Goal: Task Accomplishment & Management: Use online tool/utility

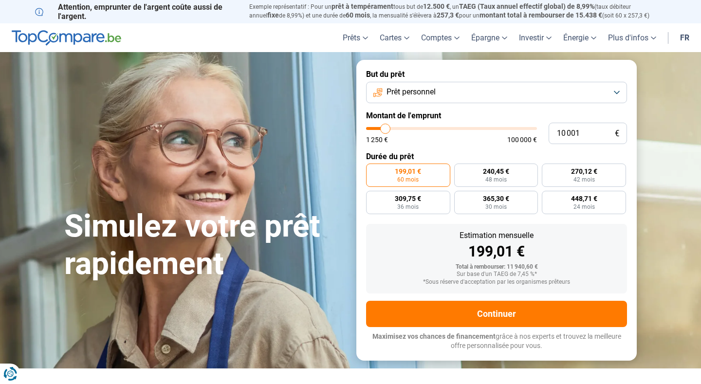
type input "8 250"
type input "8250"
type input "8 750"
type input "8750"
type input "9 750"
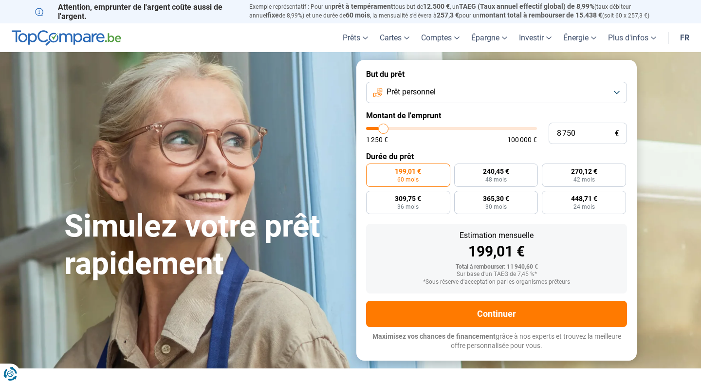
type input "9750"
type input "13 250"
type input "13250"
type input "18 250"
type input "18250"
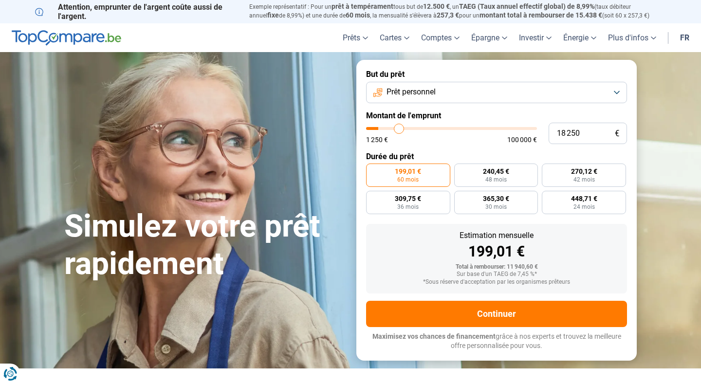
type input "24 000"
type input "24000"
type input "29 750"
type input "29750"
type input "34 750"
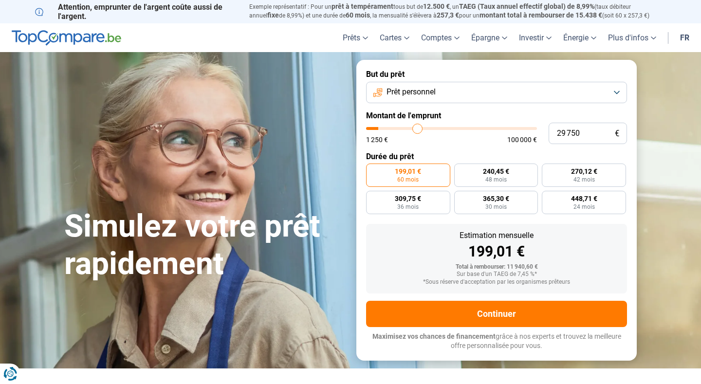
type input "34750"
type input "41 500"
type input "41500"
type input "47 500"
type input "47500"
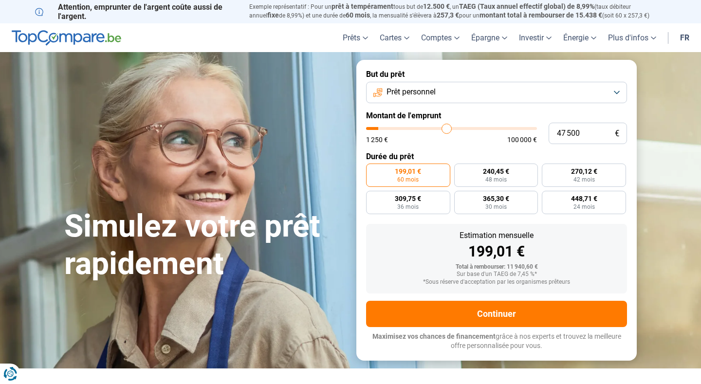
type input "52 000"
type input "52000"
type input "56 500"
type input "56500"
type input "60 000"
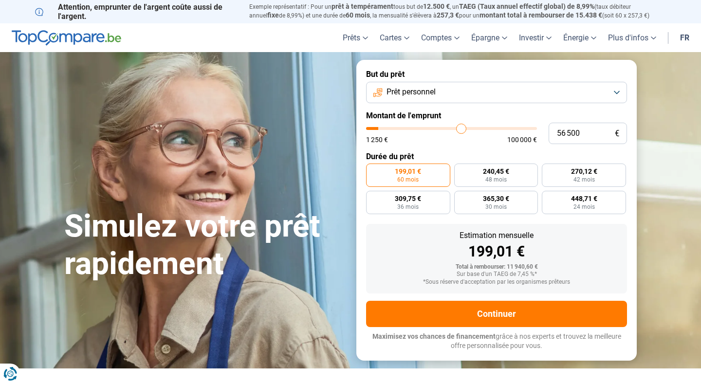
type input "60000"
type input "63 000"
type input "63000"
type input "65 500"
type input "65500"
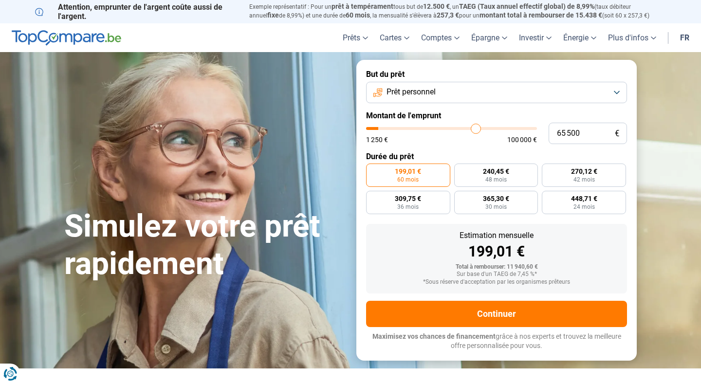
type input "67 250"
type input "67250"
type input "68 750"
type input "68750"
type input "70 000"
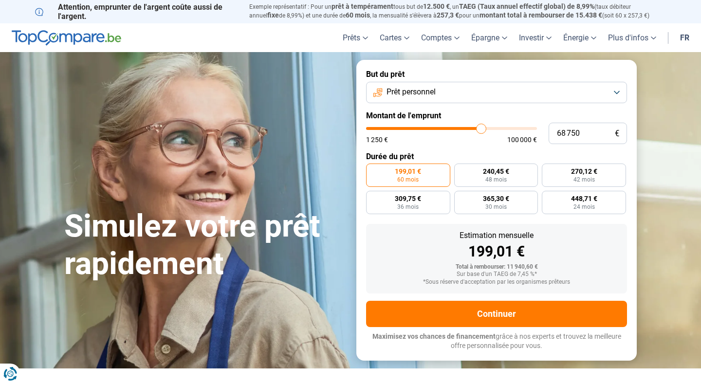
type input "70000"
type input "71 000"
type input "71000"
type input "71 250"
type input "71250"
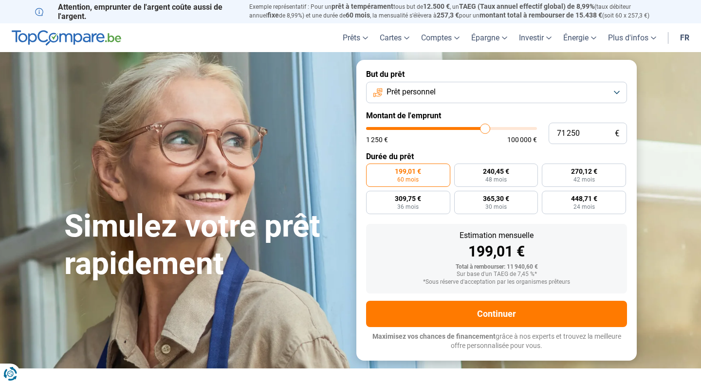
type input "71 500"
type input "71500"
type input "71 250"
type input "71250"
type input "71 000"
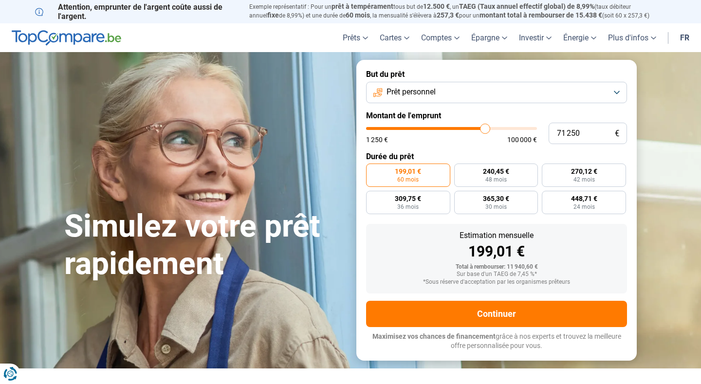
type input "71000"
type input "70 500"
type input "70500"
type input "70 250"
type input "70250"
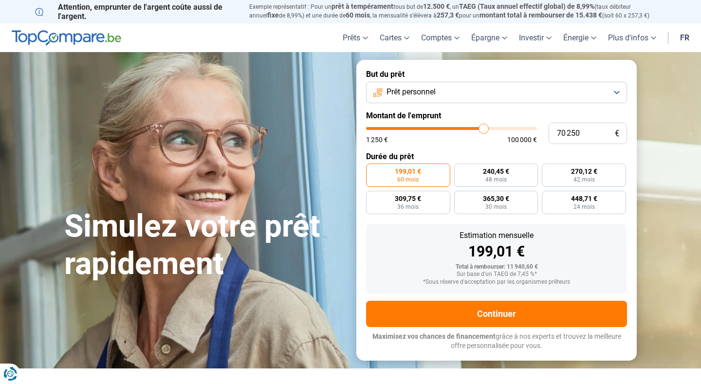
type input "70 000"
type input "70000"
type input "69 750"
type input "69750"
type input "69 500"
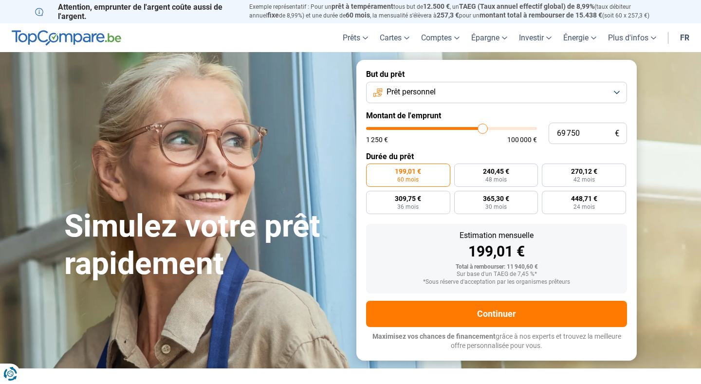
type input "69500"
type input "69 000"
type input "69000"
type input "68 750"
type input "68750"
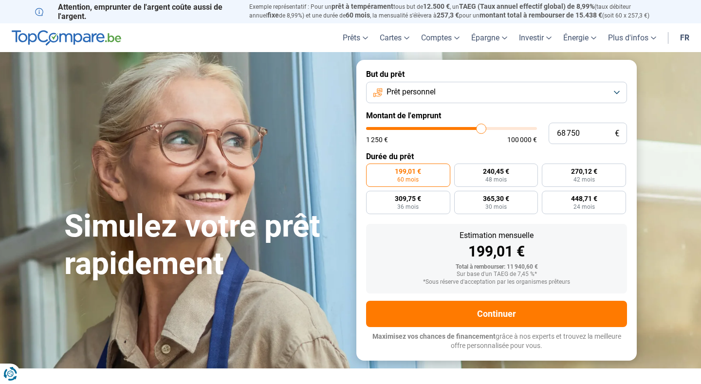
type input "68 250"
type input "68250"
type input "67 250"
type input "67250"
type input "66 750"
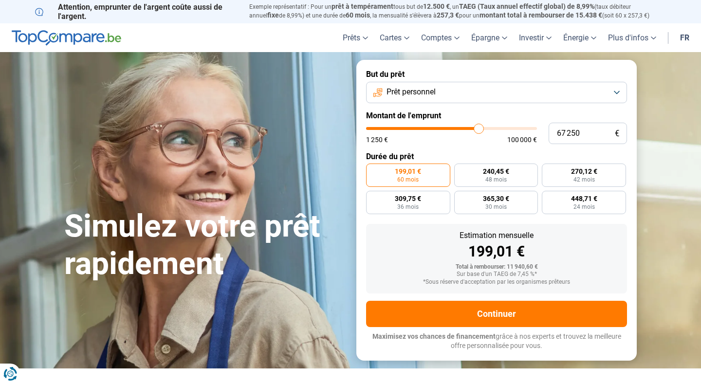
type input "66750"
type input "66 500"
type input "66500"
type input "66 000"
type input "66000"
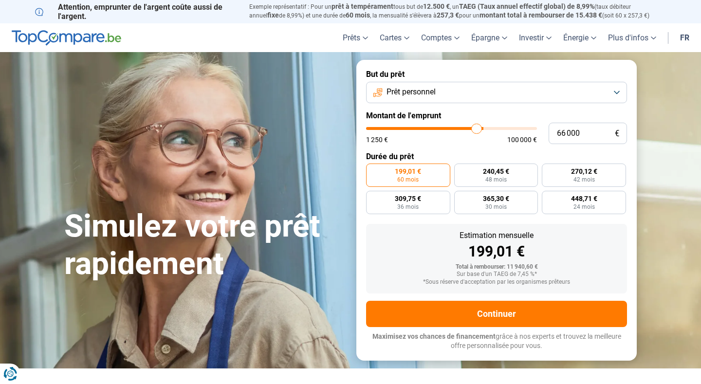
type input "65 750"
type input "65750"
type input "65 500"
type input "65500"
type input "65 250"
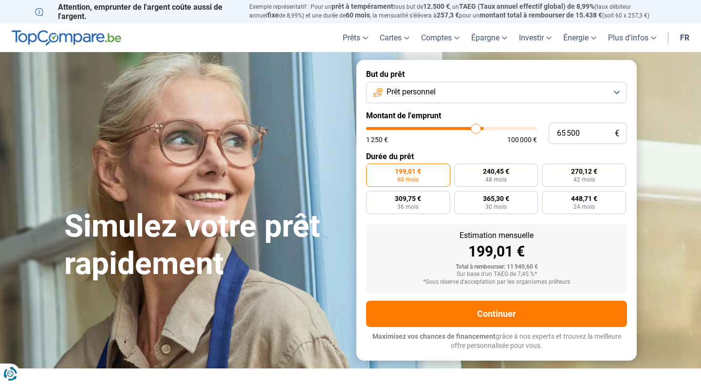
type input "65250"
type input "65 000"
type input "65000"
type input "64 250"
type input "64250"
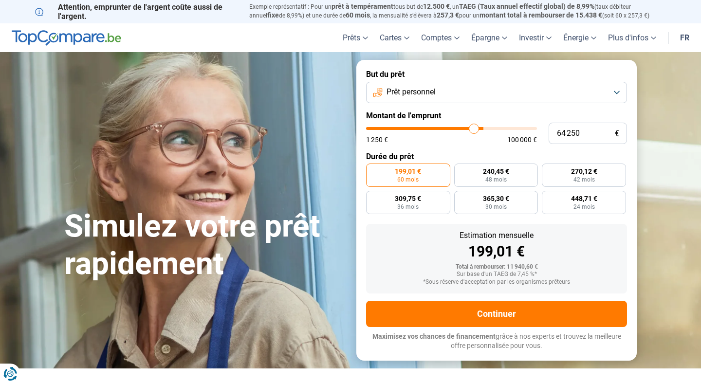
type input "63 750"
type input "63750"
type input "63 000"
type input "63000"
type input "62 500"
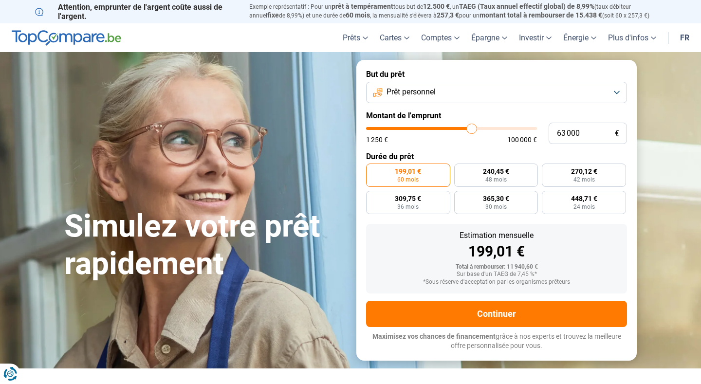
type input "62500"
type input "61 250"
type input "61250"
type input "60 000"
type input "60000"
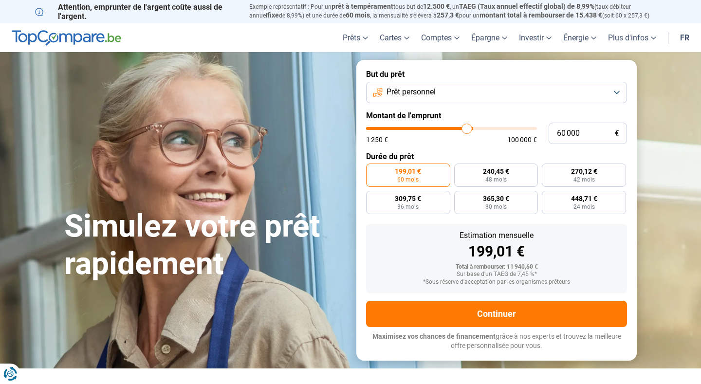
type input "59 250"
type input "59250"
type input "58 250"
type input "58250"
type input "58 000"
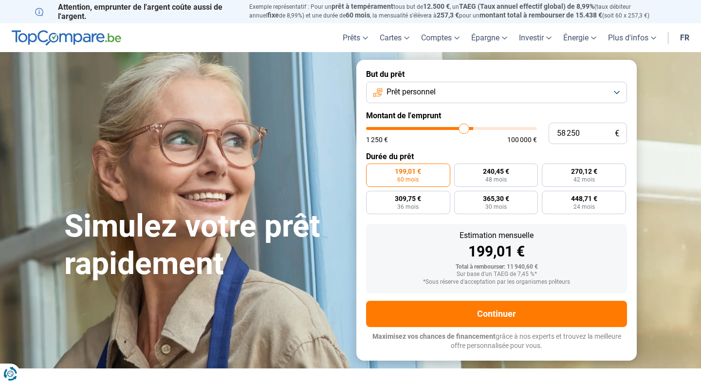
type input "58000"
type input "57 750"
type input "57750"
type input "57 250"
type input "57250"
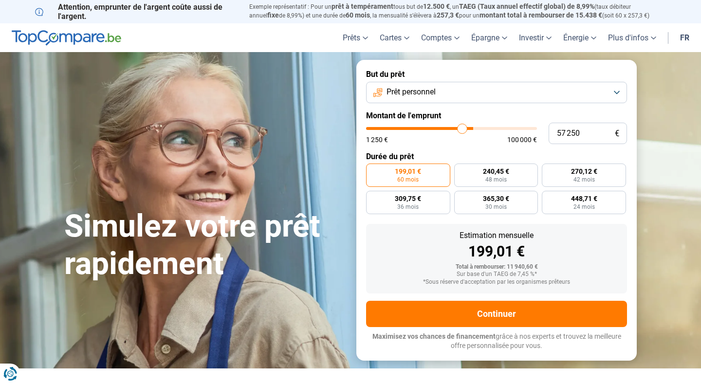
type input "57 000"
type input "57000"
type input "56 750"
type input "56750"
type input "56 250"
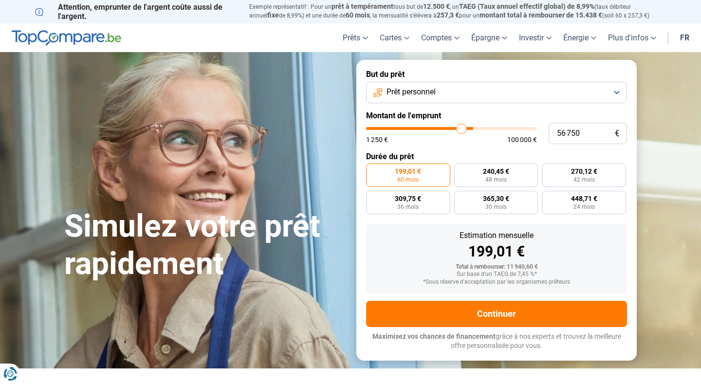
type input "56250"
type input "55 750"
type input "55750"
type input "55 250"
type input "55250"
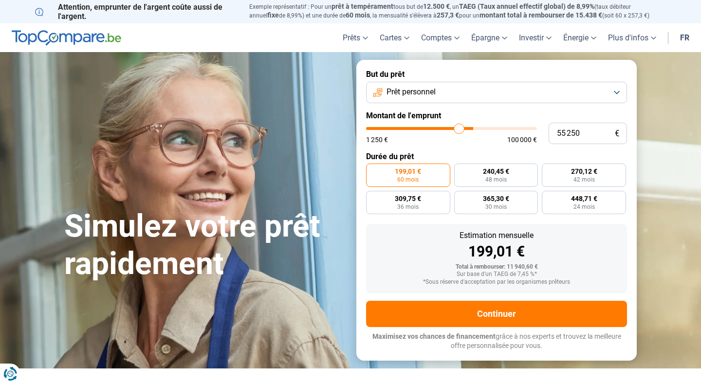
type input "54 750"
type input "54750"
type input "54 000"
type input "54000"
type input "53 250"
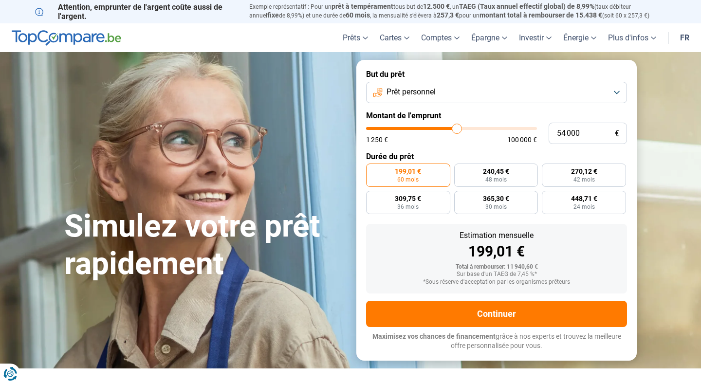
type input "53250"
type input "52 500"
type input "52500"
type input "52 000"
type input "52000"
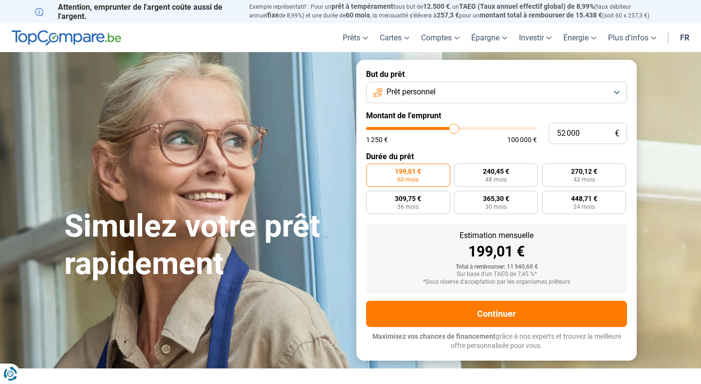
type input "51 750"
type input "51750"
type input "51 000"
type input "51000"
type input "50 500"
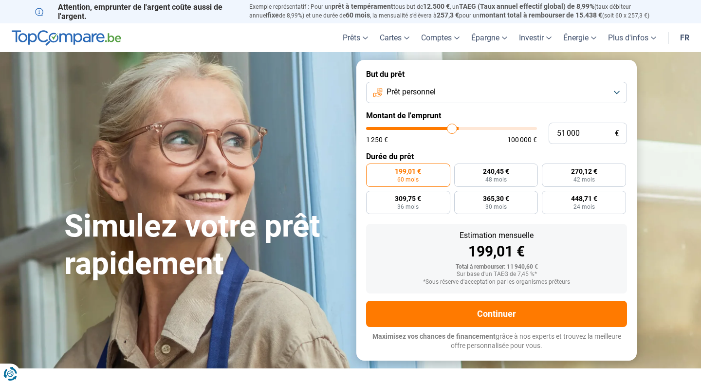
type input "50500"
type input "49 750"
type input "49750"
type input "49 250"
type input "49250"
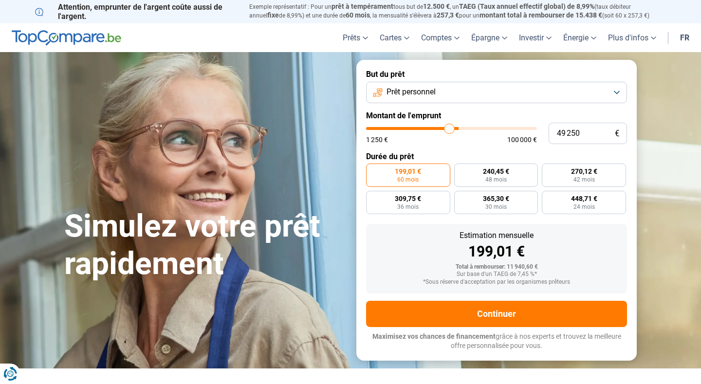
type input "49 000"
type input "49000"
type input "48 750"
type input "48750"
type input "48 250"
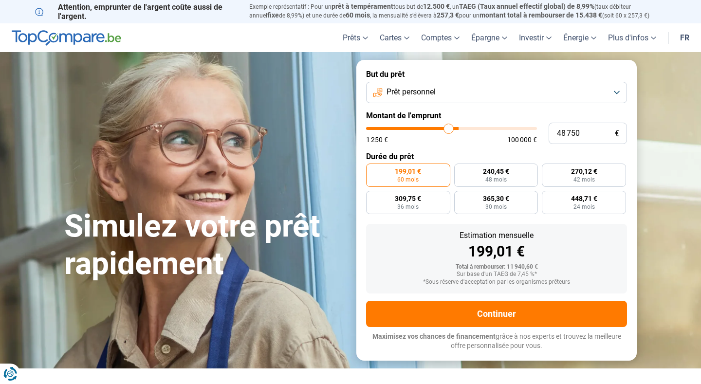
type input "48250"
type input "48 000"
type input "48000"
type input "47 750"
type input "47750"
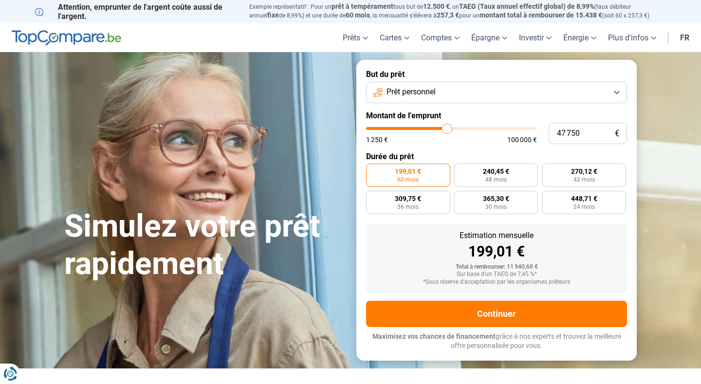
type input "47 500"
type input "47500"
type input "47 250"
type input "47250"
type input "46 750"
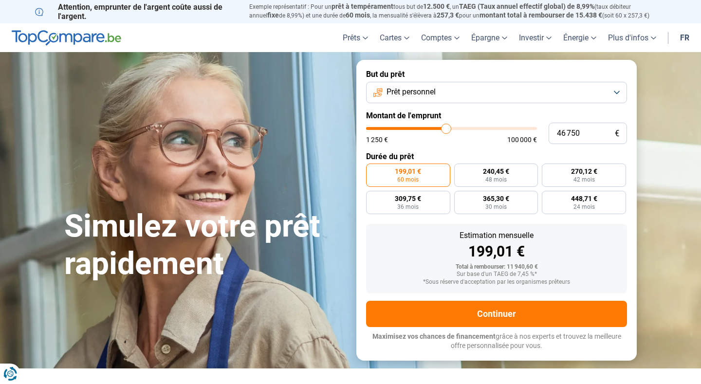
type input "46750"
type input "46 500"
type input "46500"
type input "46 250"
type input "46250"
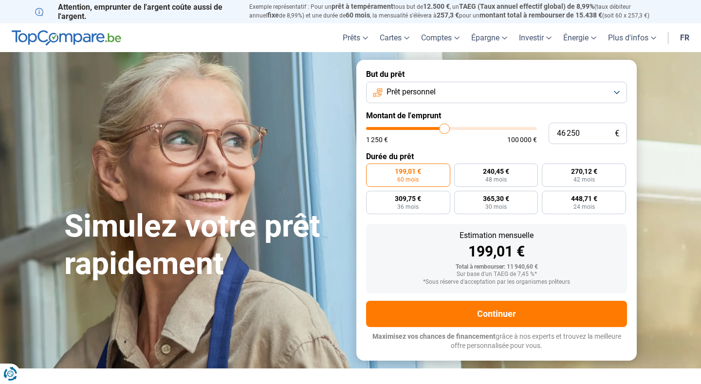
type input "46 000"
type input "46000"
type input "45 750"
type input "45750"
type input "45 250"
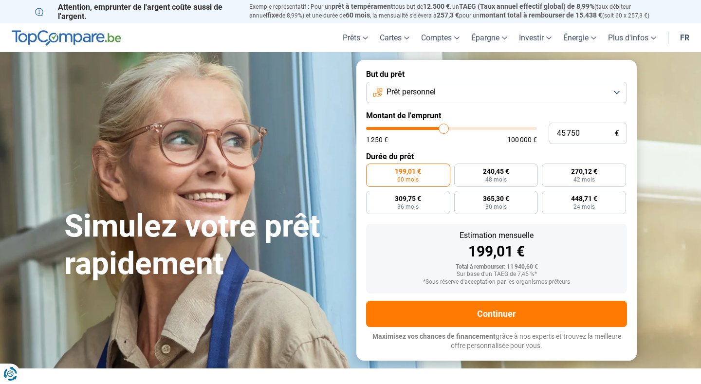
type input "45250"
type input "45 000"
type input "45000"
type input "44 750"
type input "44750"
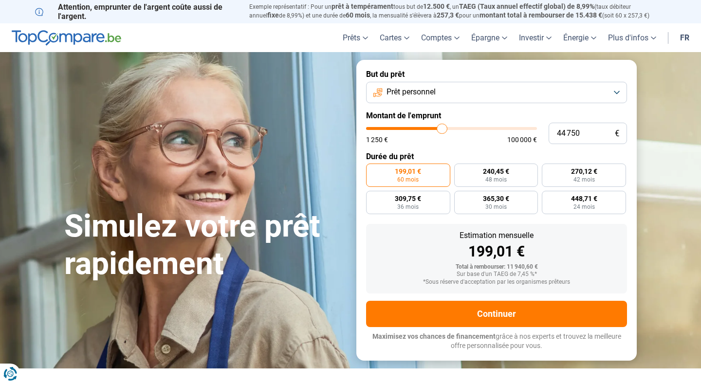
type input "44 500"
type input "44500"
type input "44 250"
type input "44250"
type input "43 500"
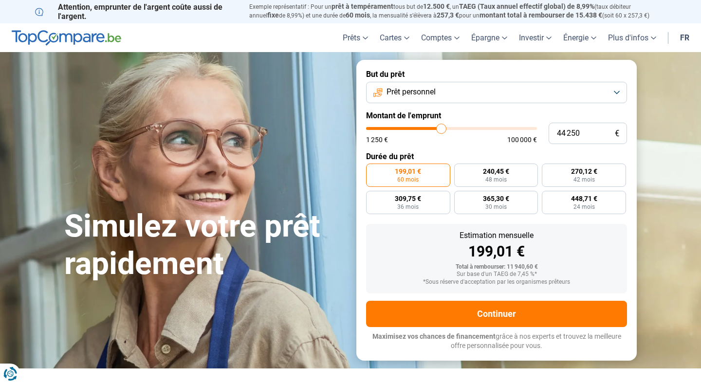
type input "43500"
type input "43 000"
type input "43000"
type input "41 500"
type input "41500"
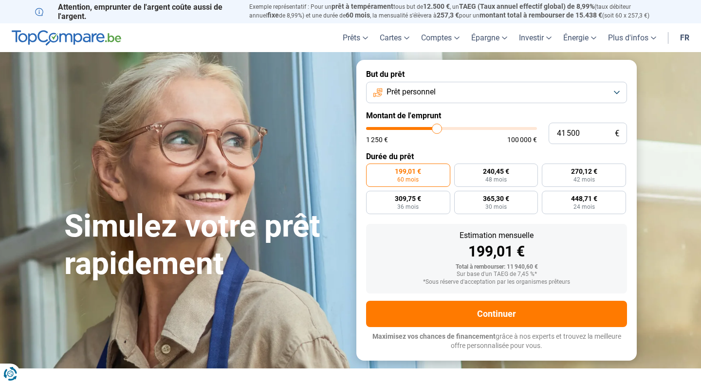
type input "40 000"
type input "40000"
type input "39 000"
type input "39000"
type input "38 000"
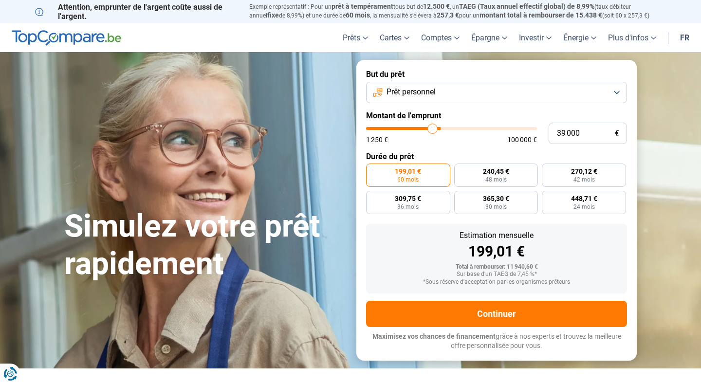
type input "38000"
type input "37 500"
type input "37500"
type input "37 250"
type input "37250"
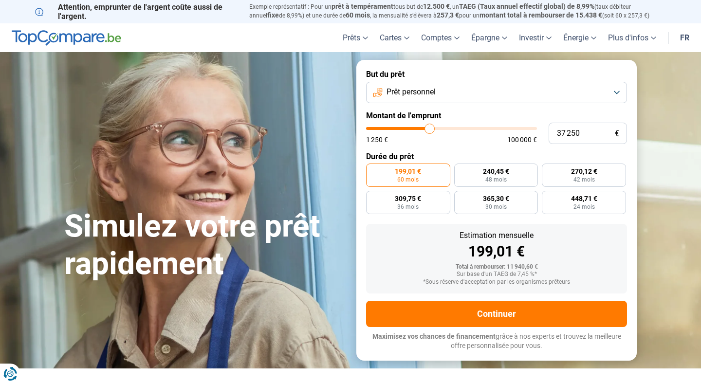
type input "37 000"
type input "37000"
type input "36 500"
type input "36500"
type input "36 250"
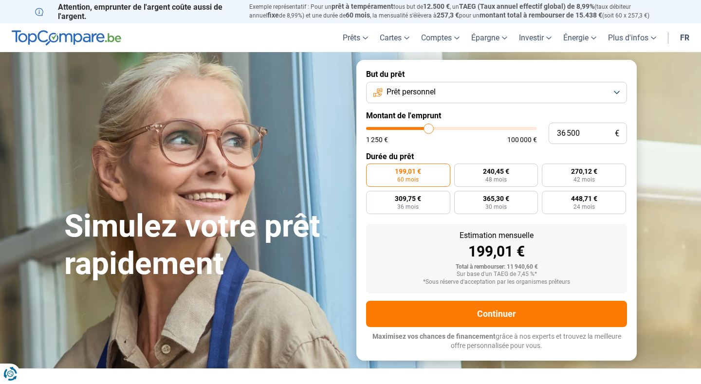
type input "36250"
type input "36 000"
type input "36000"
type input "35 750"
type input "35750"
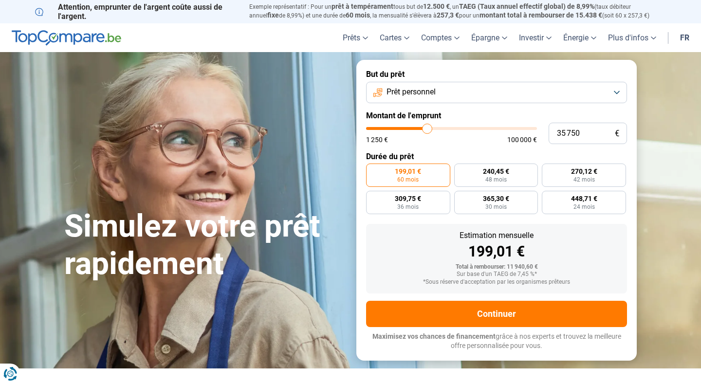
type input "35 500"
type input "35500"
type input "34 750"
type input "34750"
type input "34 500"
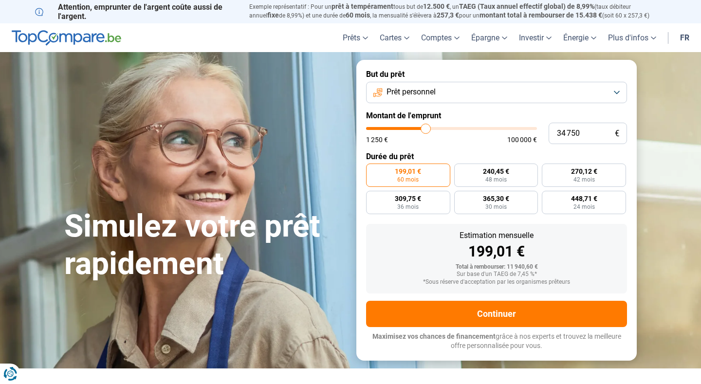
type input "34500"
type input "34 000"
type input "34000"
type input "33 500"
type input "33500"
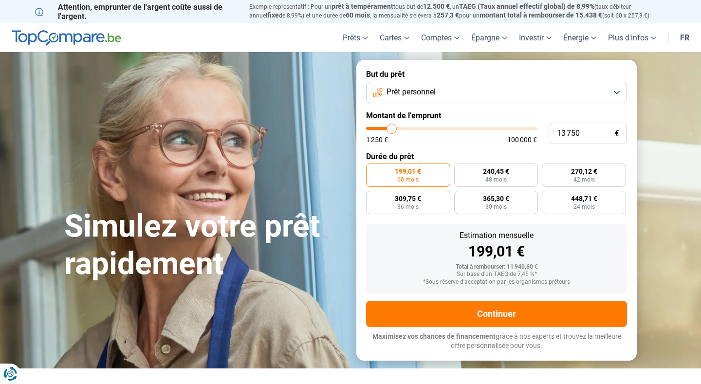
drag, startPoint x: 383, startPoint y: 128, endPoint x: 392, endPoint y: 130, distance: 9.0
click at [392, 130] on input "range" at bounding box center [451, 128] width 171 height 3
click at [395, 130] on input "range" at bounding box center [451, 128] width 171 height 3
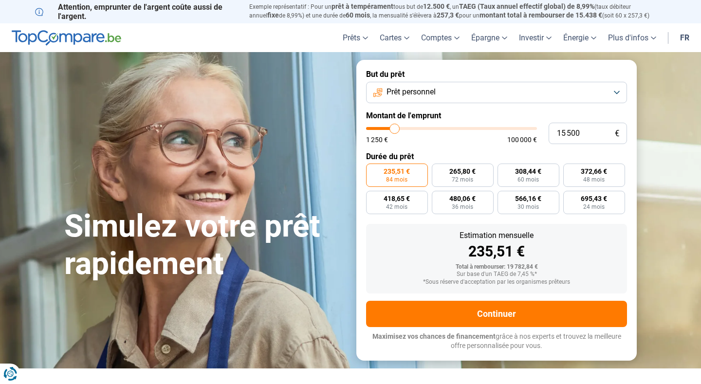
click at [395, 130] on input "range" at bounding box center [451, 128] width 171 height 3
click at [393, 130] on input "range" at bounding box center [451, 128] width 171 height 3
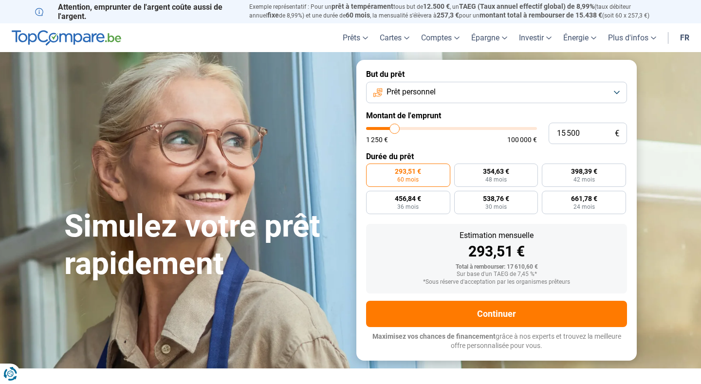
click at [395, 130] on input "range" at bounding box center [451, 128] width 171 height 3
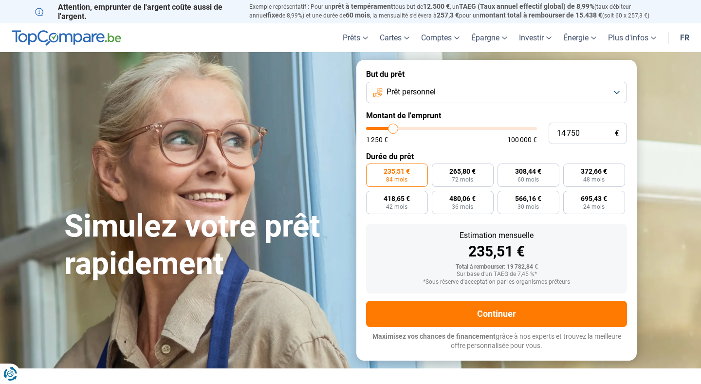
click at [393, 130] on input "range" at bounding box center [451, 128] width 171 height 3
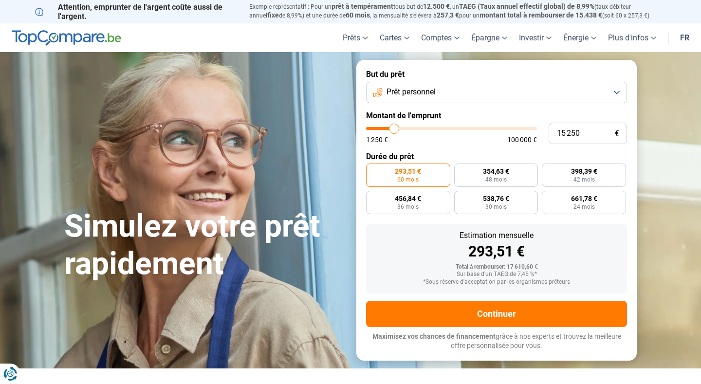
click at [394, 130] on input "range" at bounding box center [451, 128] width 171 height 3
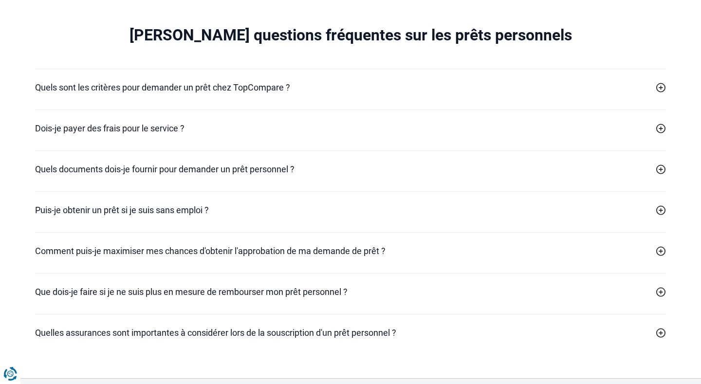
scroll to position [2812, 0]
click at [144, 206] on h2 "Puis-je obtenir un prêt si je suis sans emploi ?" at bounding box center [122, 209] width 174 height 13
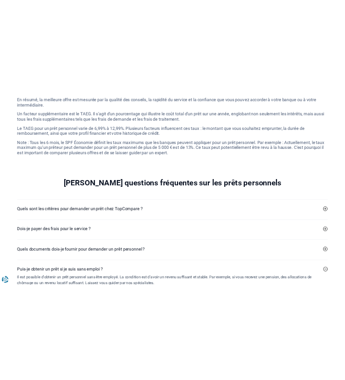
scroll to position [2614, 0]
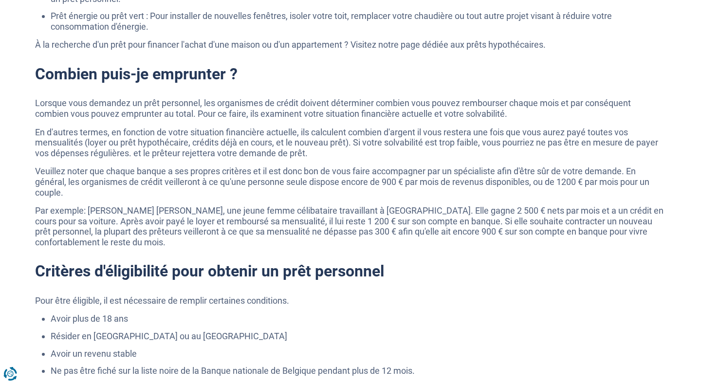
scroll to position [2130, 0]
